Goal: Task Accomplishment & Management: Complete application form

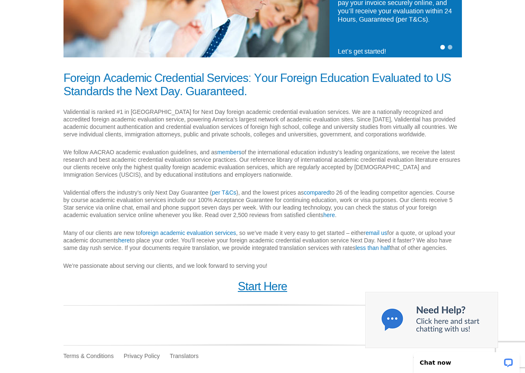
click at [268, 286] on link "Start Here" at bounding box center [262, 285] width 49 height 13
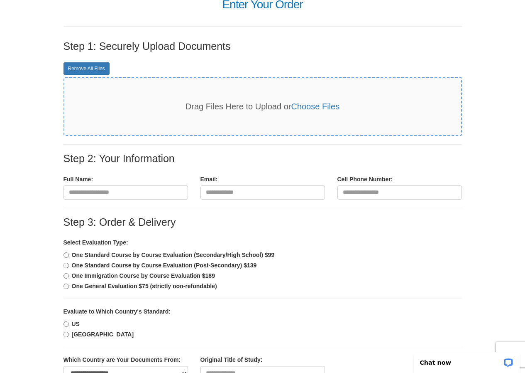
click at [277, 109] on span "Drag Files Here to Upload or Choose Files" at bounding box center [263, 106] width 154 height 9
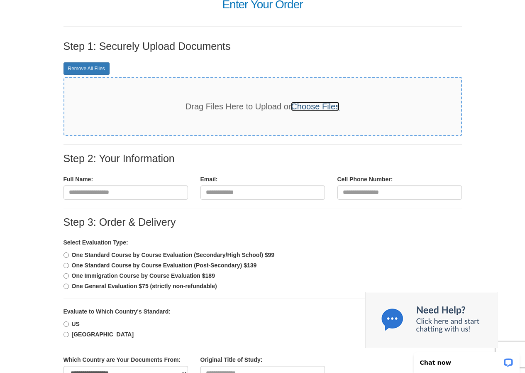
click at [323, 109] on link "Choose Files" at bounding box center [315, 106] width 49 height 9
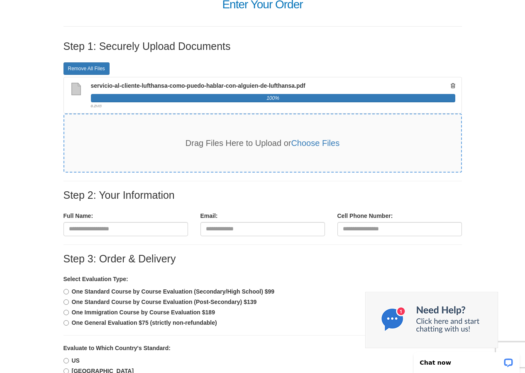
click at [166, 84] on span "servicio-al-cliente-lufthansa-como-puedo-hablar-con-alguien-de-lufthansa.pdf" at bounding box center [198, 85] width 215 height 7
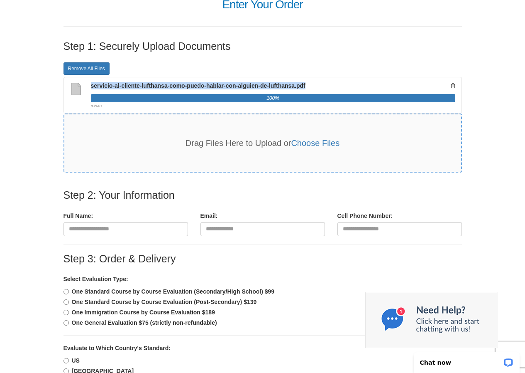
click at [166, 84] on span "servicio-al-cliente-lufthansa-como-puedo-hablar-con-alguien-de-lufthansa.pdf" at bounding box center [198, 85] width 215 height 7
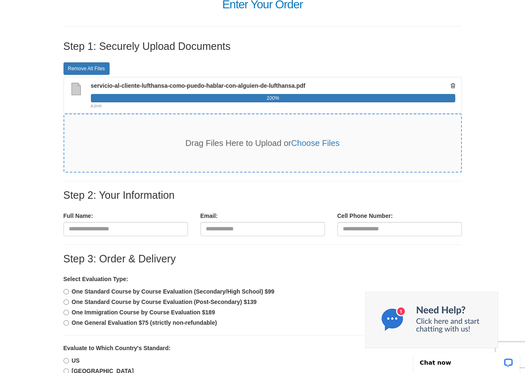
click at [240, 81] on div "servicio-al-cliente-lufthansa-como-puedo-hablar-con-alguien-de-lufthansa.pdf 10…" at bounding box center [263, 95] width 399 height 37
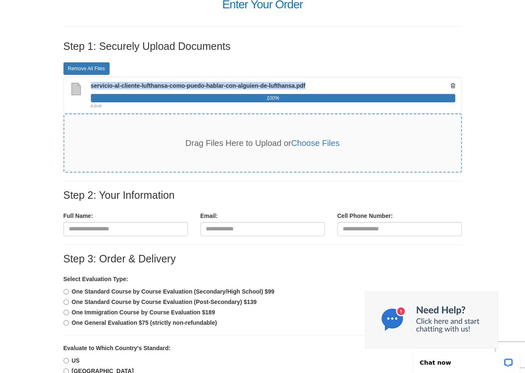
click at [240, 81] on div "servicio-al-cliente-lufthansa-como-puedo-hablar-con-alguien-de-lufthansa.pdf 10…" at bounding box center [263, 95] width 399 height 37
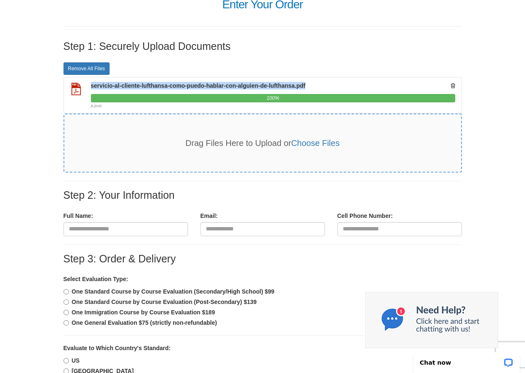
click at [240, 81] on div "servicio-al-cliente-lufthansa-como-puedo-hablar-con-alguien-de-lufthansa.pdf 10…" at bounding box center [263, 95] width 399 height 37
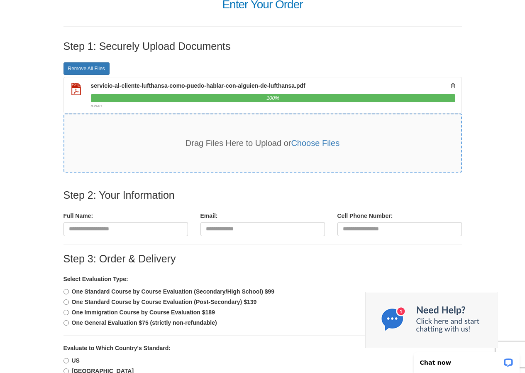
click at [216, 81] on div "servicio-al-cliente-lufthansa-como-puedo-hablar-con-alguien-de-lufthansa.pdf 10…" at bounding box center [263, 95] width 399 height 37
click at [213, 85] on span "servicio-al-cliente-lufthansa-como-puedo-hablar-con-alguien-de-lufthansa.pdf" at bounding box center [198, 85] width 215 height 7
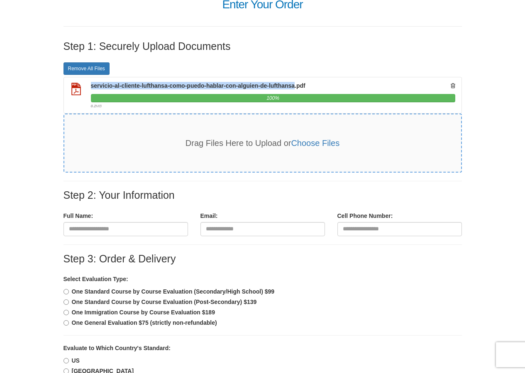
drag, startPoint x: 92, startPoint y: 86, endPoint x: 294, endPoint y: 87, distance: 202.2
click at [294, 87] on span "servicio-al-cliente-lufthansa-como-puedo-hablar-con-alguien-de-lufthansa.pdf" at bounding box center [198, 85] width 215 height 7
copy span "servicio-al-cliente-lufthansa-como-puedo-hablar-con-alguien-de-lufthansa"
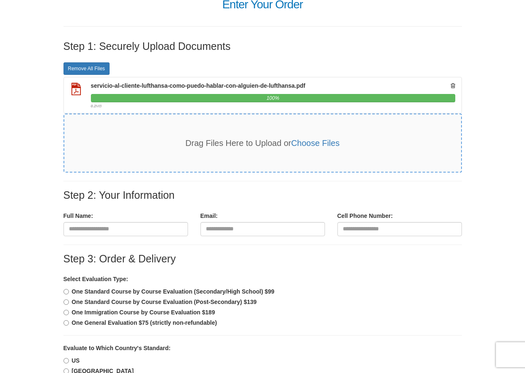
click at [300, 85] on span "servicio-al-cliente-lufthansa-como-puedo-hablar-con-alguien-de-lufthansa.pdf" at bounding box center [198, 85] width 215 height 7
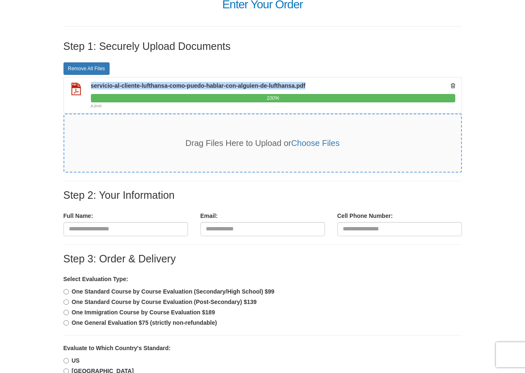
click at [300, 85] on span "servicio-al-cliente-lufthansa-como-puedo-hablar-con-alguien-de-lufthansa.pdf" at bounding box center [198, 85] width 215 height 7
copy div "servicio-al-cliente-lufthansa-como-puedo-hablar-con-alguien-de-lufthansa.pdf"
